Goal: Information Seeking & Learning: Find specific fact

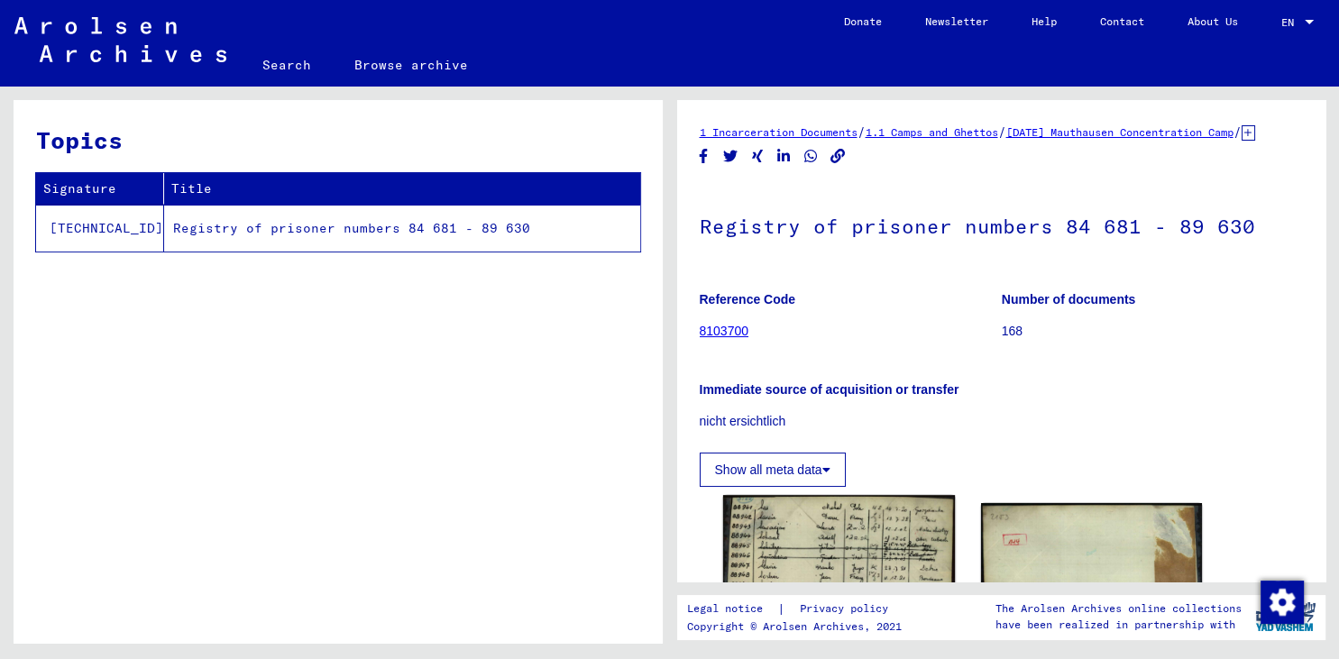
click at [817, 561] on img at bounding box center [838, 653] width 232 height 317
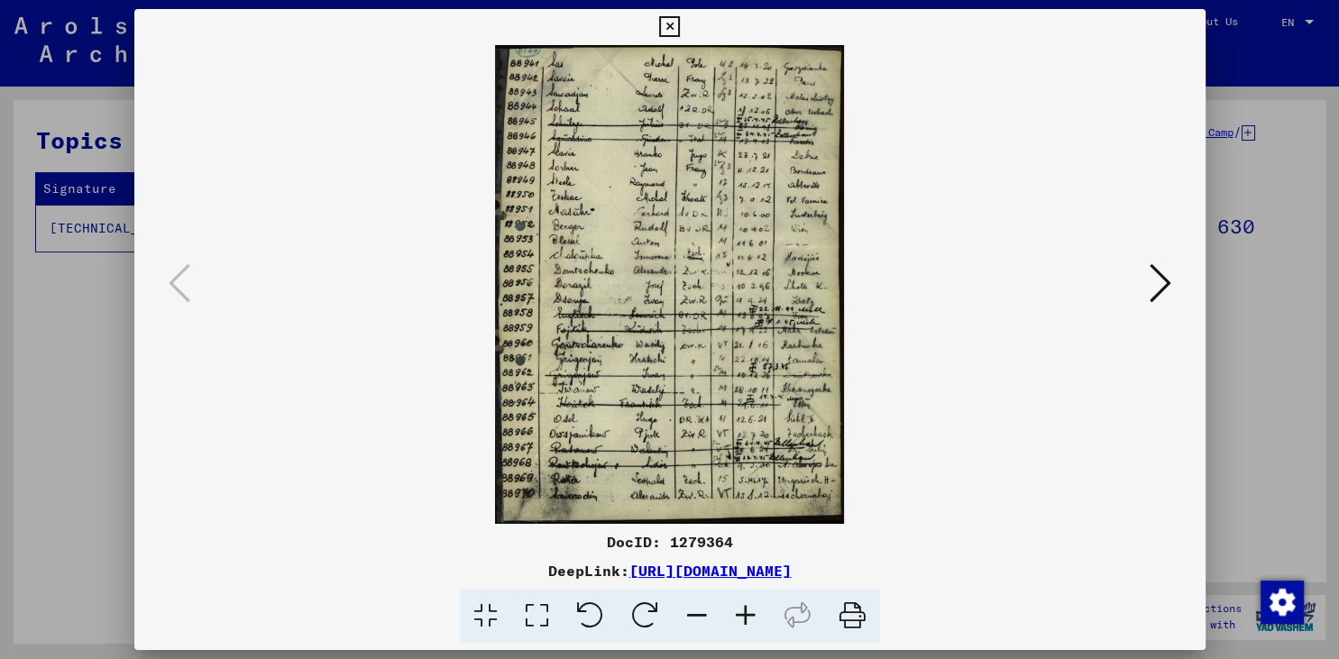
click at [743, 619] on icon at bounding box center [745, 616] width 49 height 55
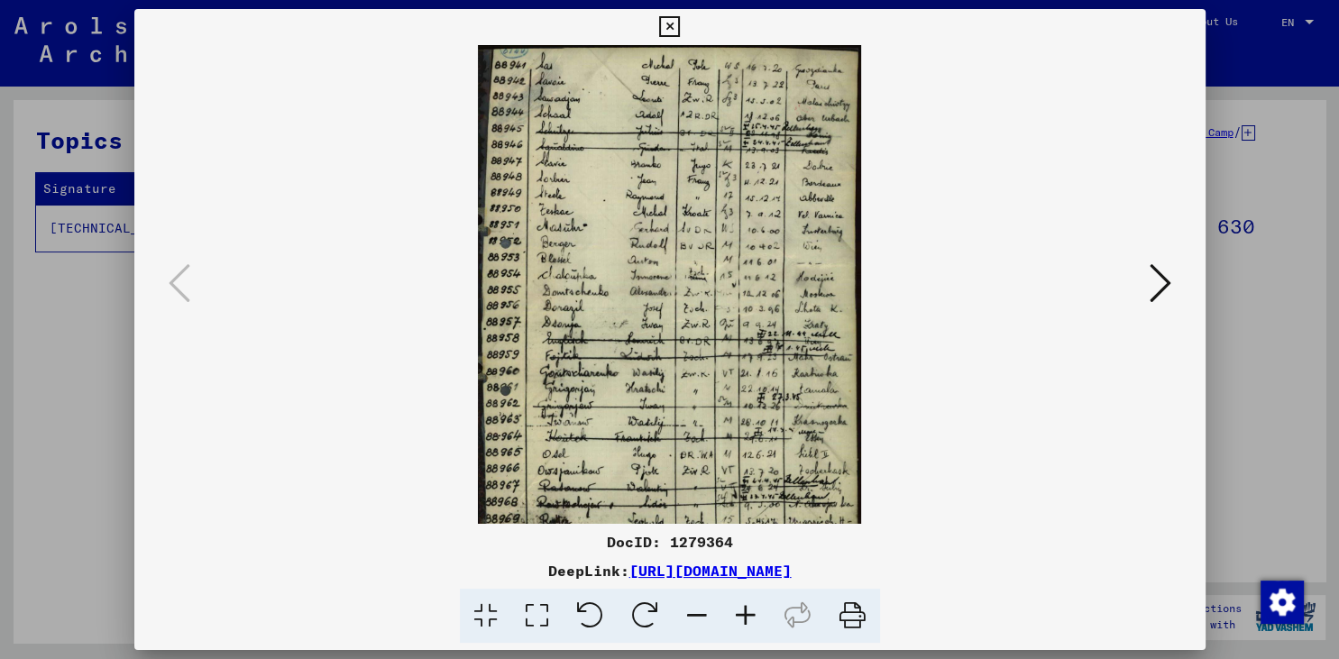
click at [742, 619] on icon at bounding box center [745, 616] width 49 height 55
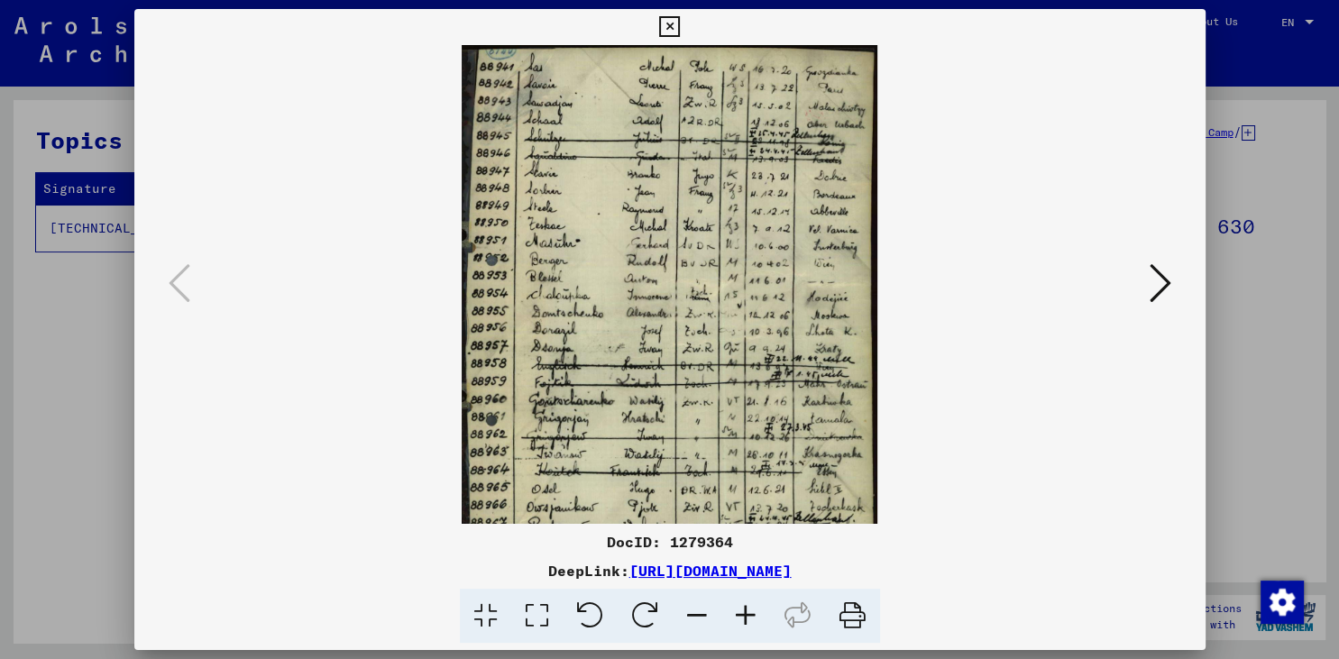
click at [742, 619] on icon at bounding box center [745, 616] width 49 height 55
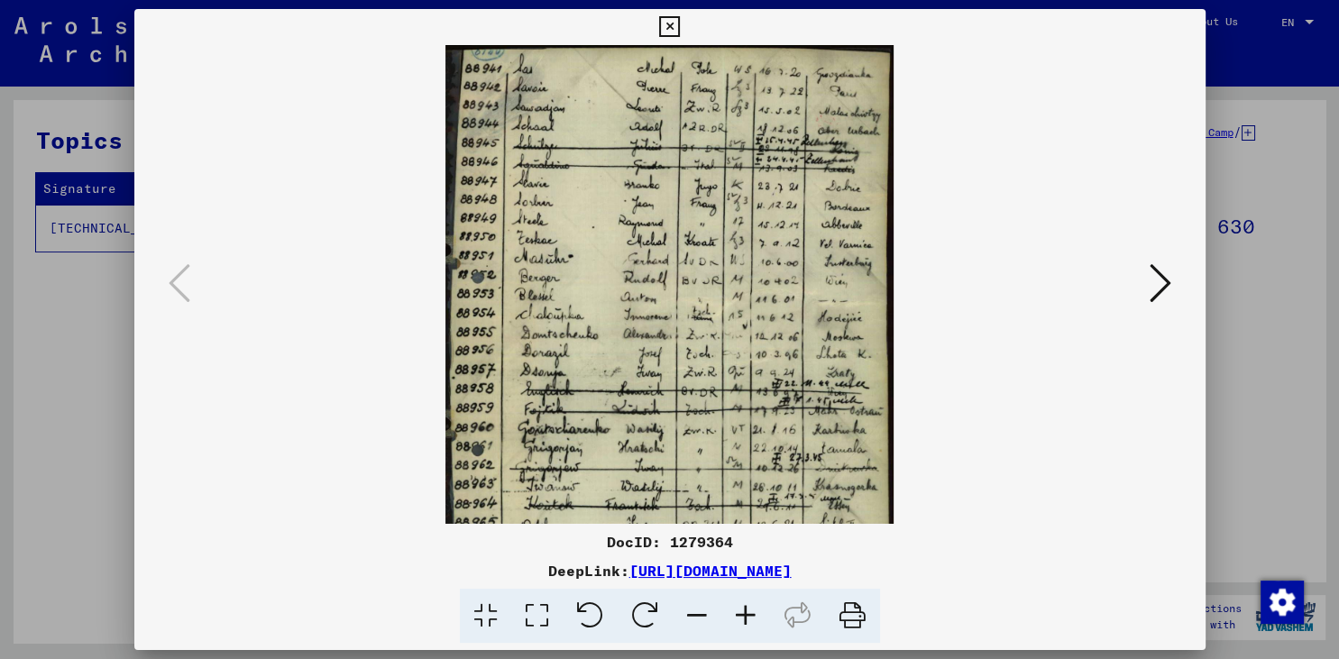
click at [742, 619] on icon at bounding box center [745, 616] width 49 height 55
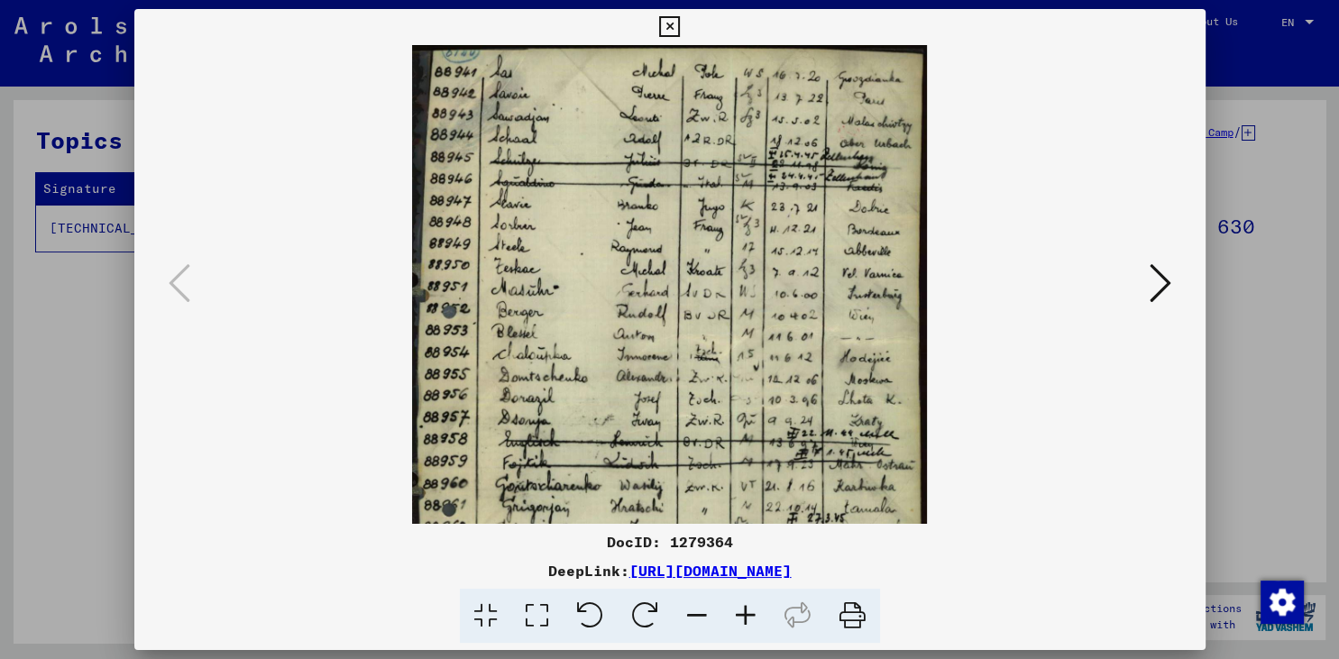
click at [742, 619] on icon at bounding box center [745, 616] width 49 height 55
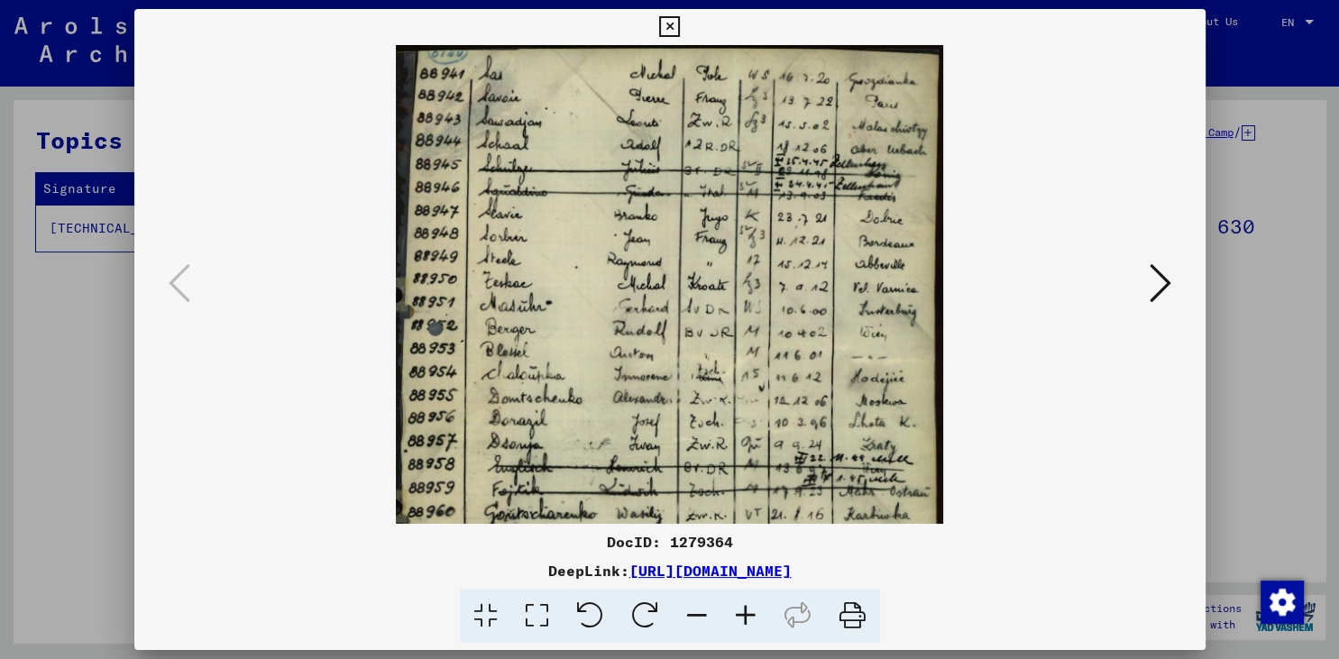
click at [742, 619] on icon at bounding box center [745, 616] width 49 height 55
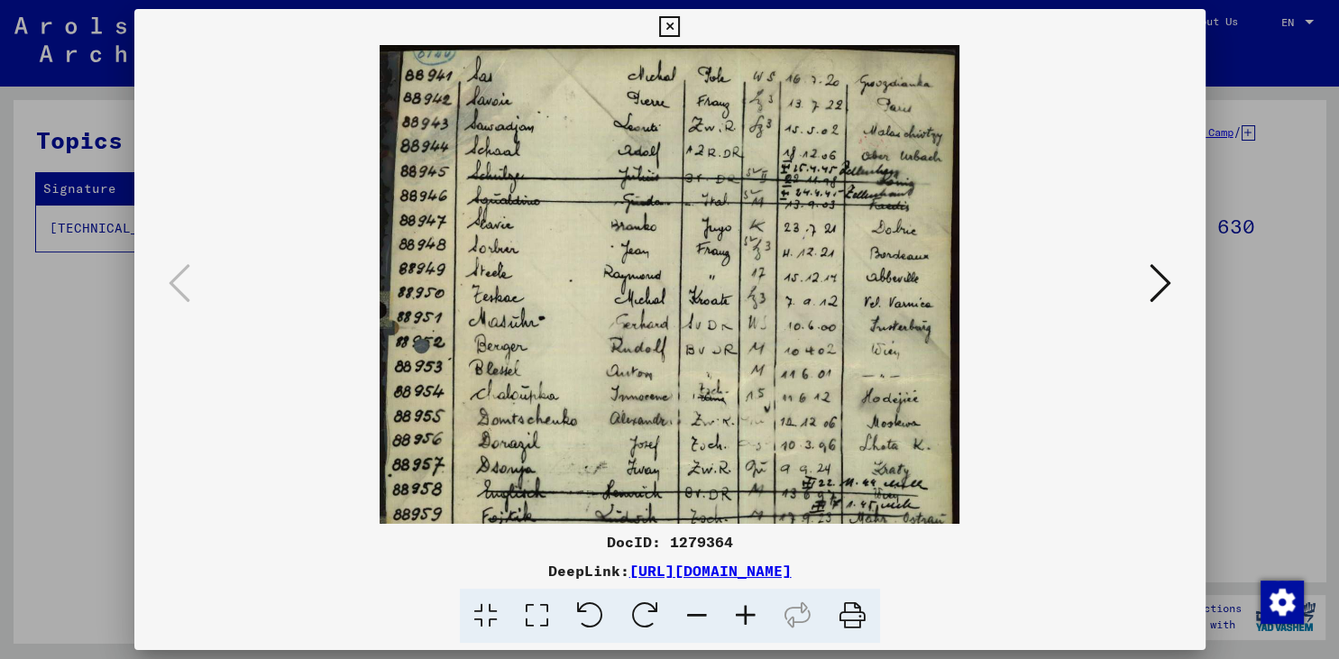
click at [742, 619] on icon at bounding box center [745, 616] width 49 height 55
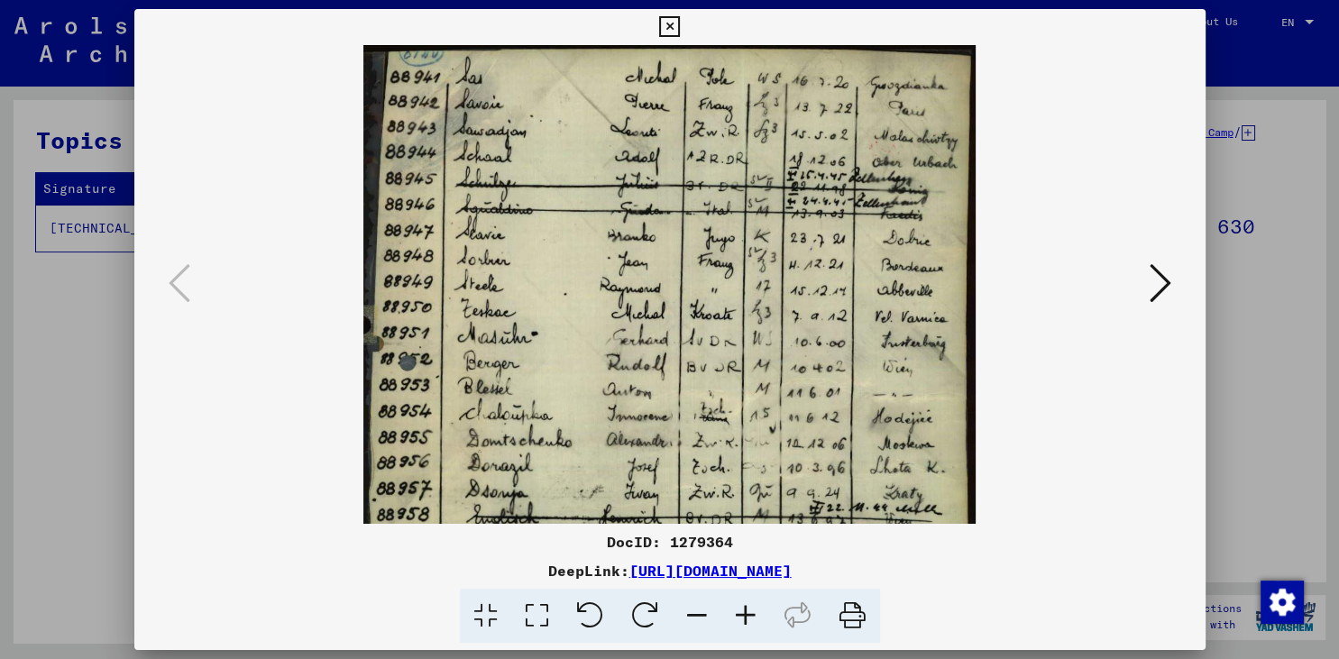
click at [742, 619] on icon at bounding box center [745, 616] width 49 height 55
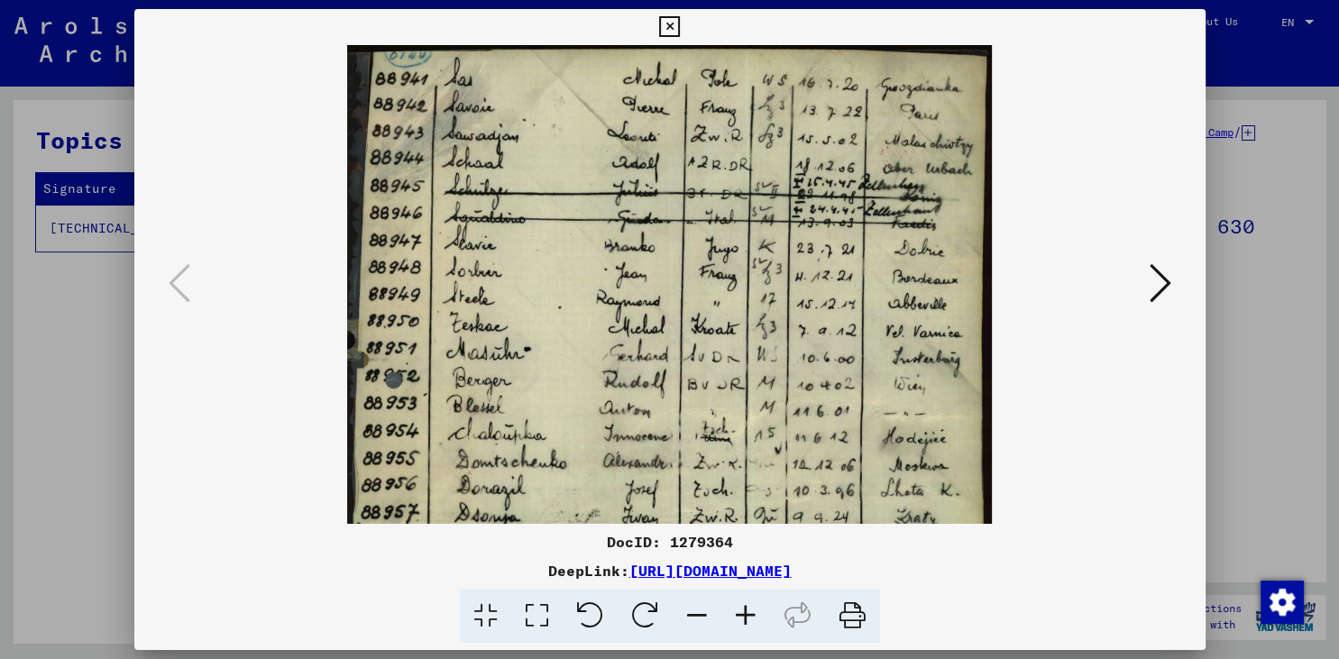
click at [742, 619] on icon at bounding box center [745, 616] width 49 height 55
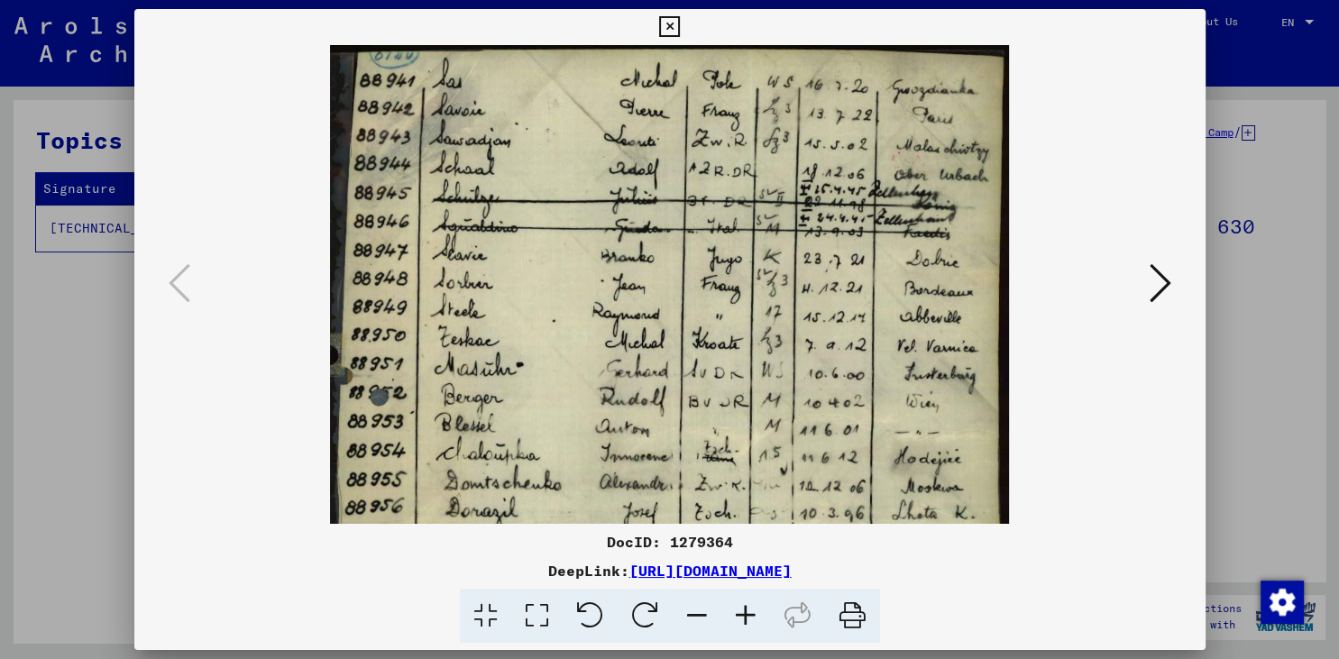
click at [742, 619] on icon at bounding box center [745, 616] width 49 height 55
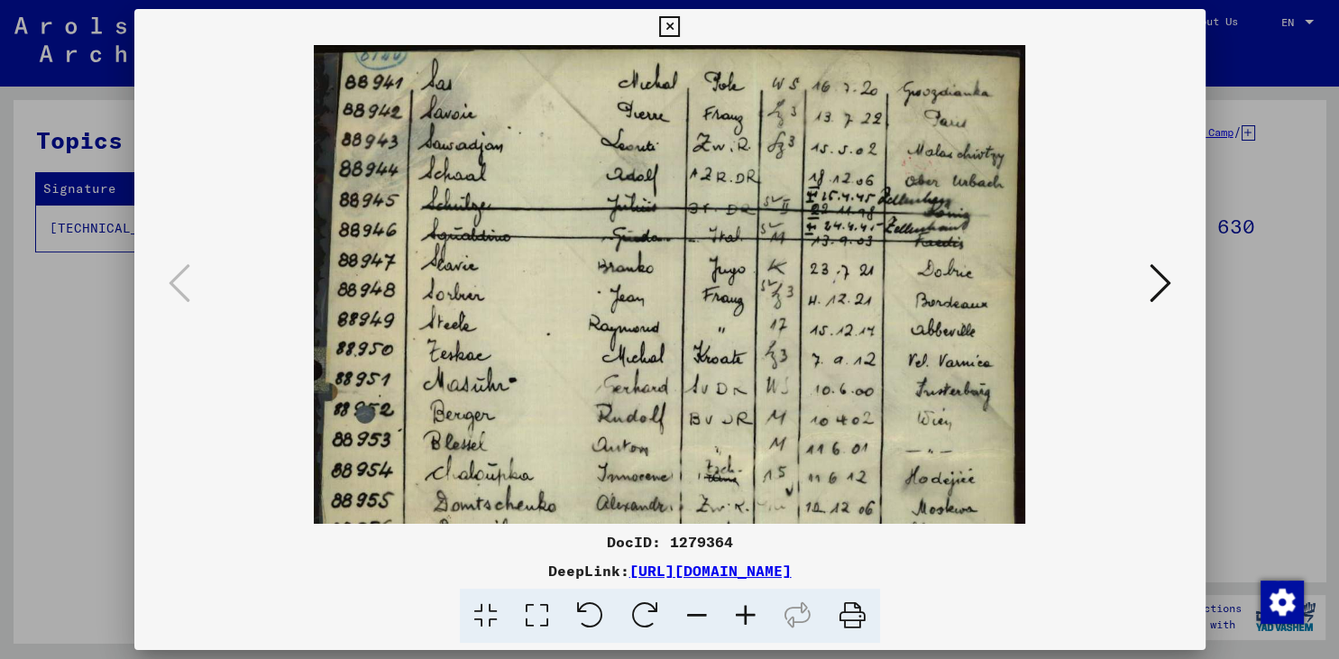
click at [742, 619] on icon at bounding box center [745, 616] width 49 height 55
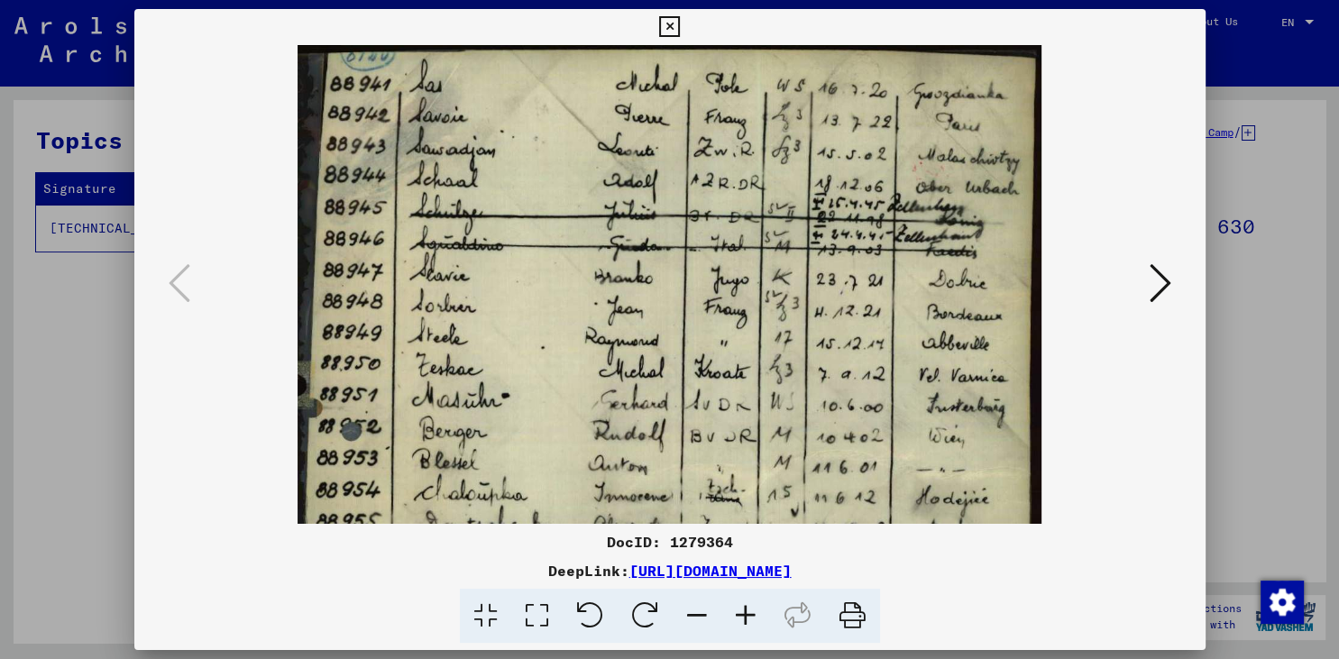
click at [742, 619] on icon at bounding box center [745, 616] width 49 height 55
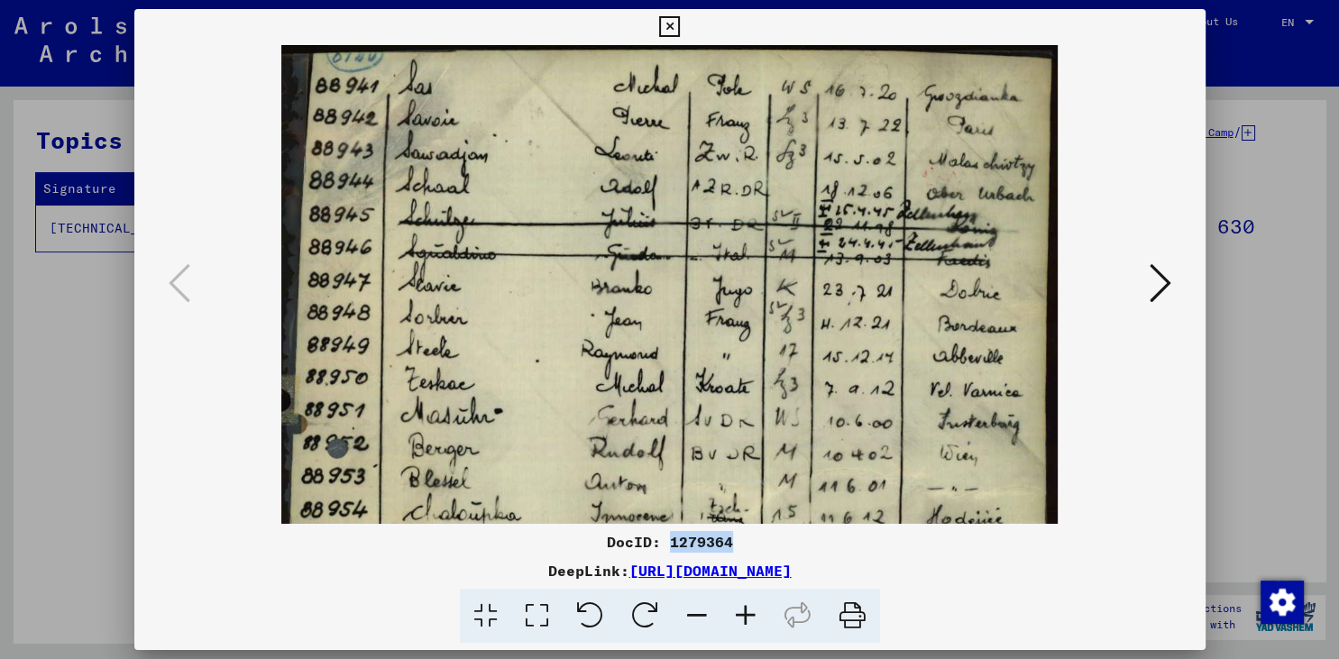
drag, startPoint x: 671, startPoint y: 543, endPoint x: 733, endPoint y: 548, distance: 62.4
click at [733, 548] on div "DocID: 1279364" at bounding box center [669, 542] width 1071 height 22
copy div "1279364"
